Goal: Task Accomplishment & Management: Manage account settings

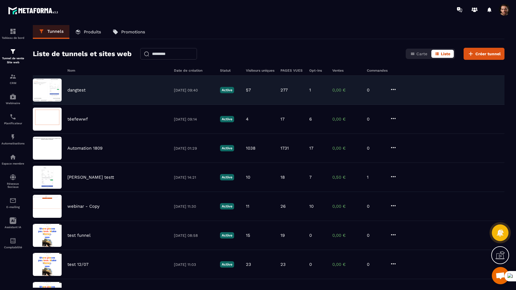
click at [86, 94] on div "dangtest [DATE] 09:40 Active 57 277 1 0,00 € 0" at bounding box center [269, 90] width 472 height 29
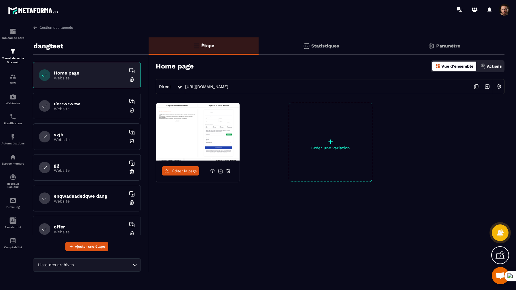
click at [186, 171] on span "Éditer la page" at bounding box center [184, 171] width 25 height 4
